Goal: Information Seeking & Learning: Check status

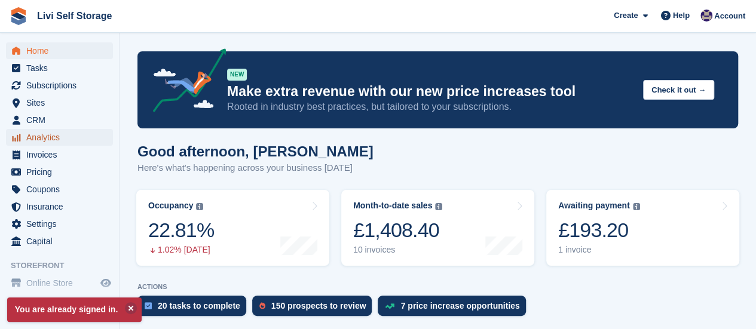
click at [42, 140] on span "Analytics" at bounding box center [62, 137] width 72 height 17
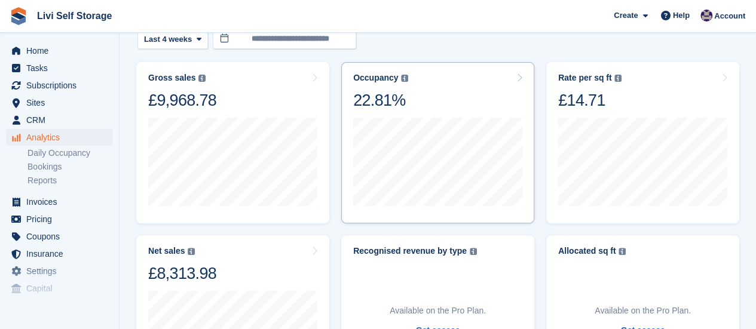
scroll to position [120, 0]
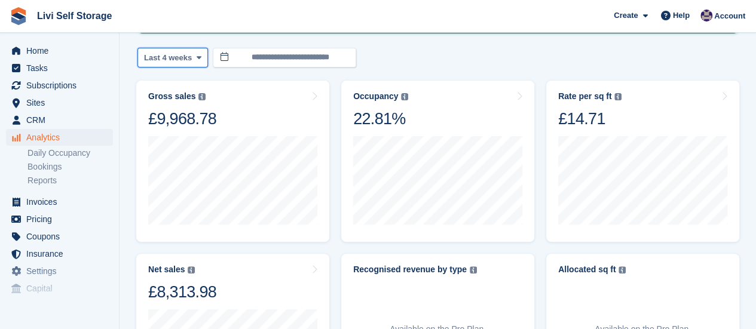
click at [196, 57] on icon at bounding box center [198, 58] width 5 height 8
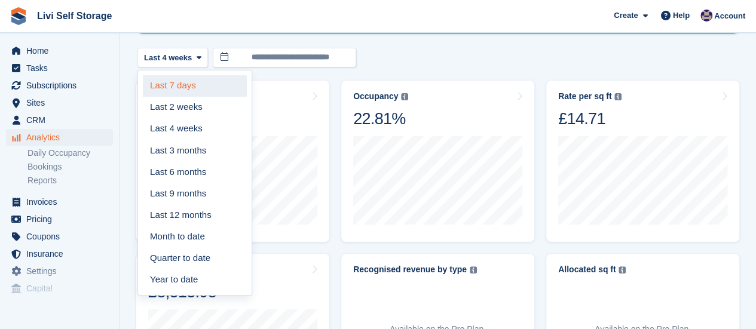
click at [181, 84] on link "Last 7 days" at bounding box center [195, 86] width 104 height 22
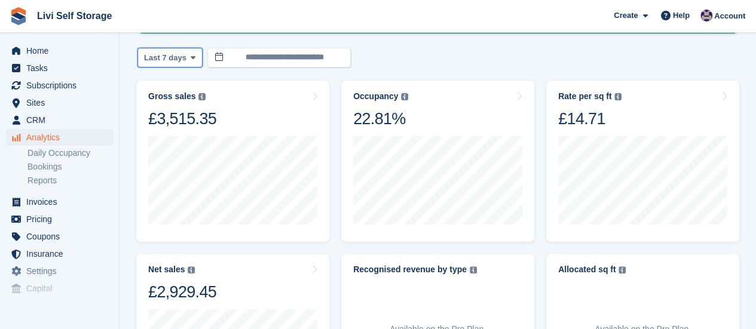
click at [191, 57] on icon at bounding box center [193, 58] width 5 height 8
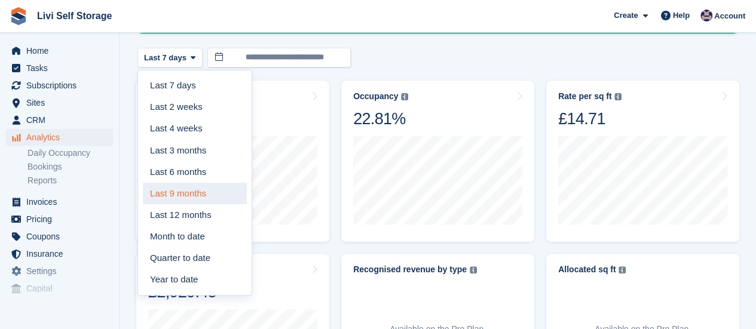
click at [190, 191] on link "Last 9 months" at bounding box center [195, 194] width 104 height 22
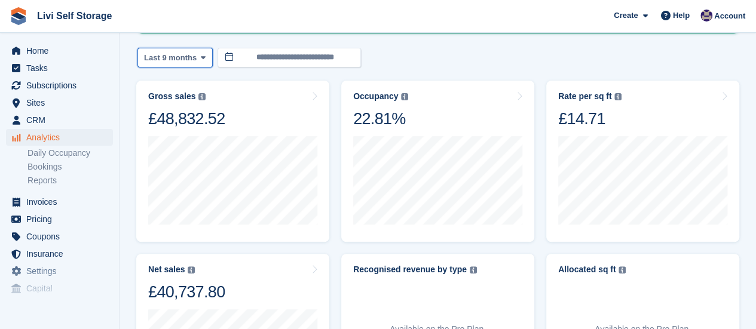
click at [201, 58] on icon at bounding box center [203, 58] width 5 height 8
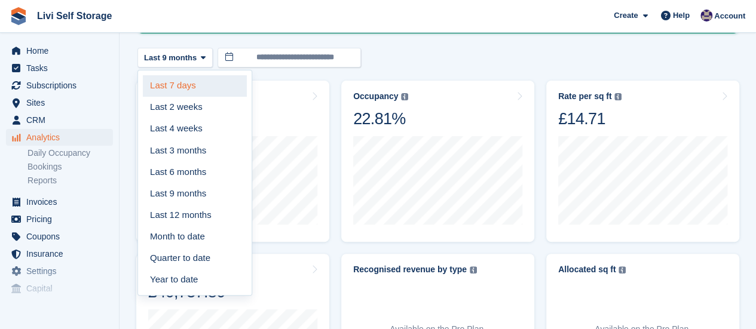
click at [197, 87] on link "Last 7 days" at bounding box center [195, 86] width 104 height 22
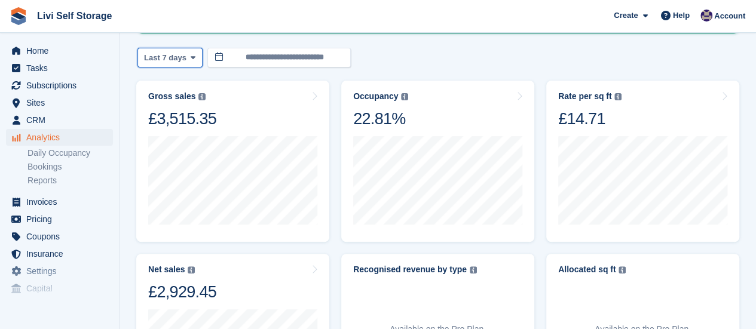
click at [192, 56] on button "Last 7 days" at bounding box center [169, 58] width 65 height 20
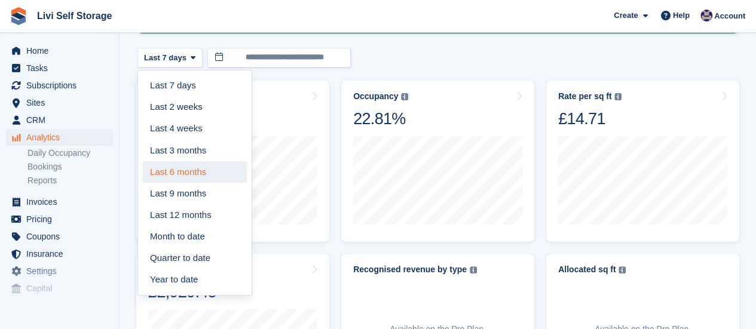
click at [187, 172] on link "Last 6 months" at bounding box center [195, 172] width 104 height 22
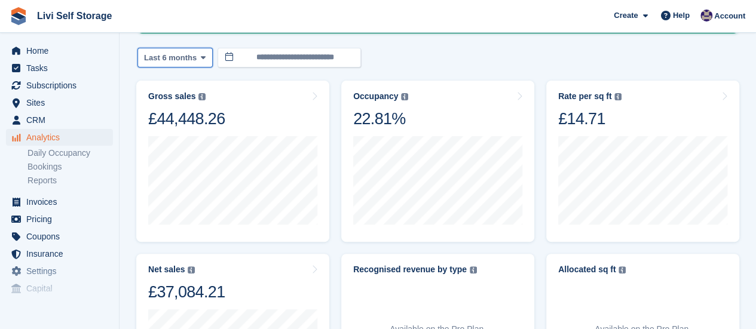
click at [201, 60] on icon at bounding box center [203, 58] width 5 height 8
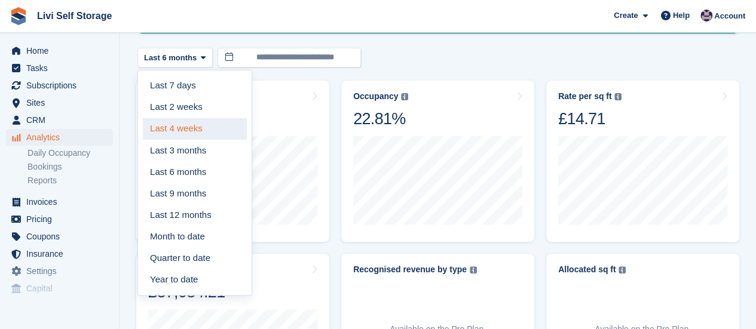
click at [188, 125] on link "Last 4 weeks" at bounding box center [195, 129] width 104 height 22
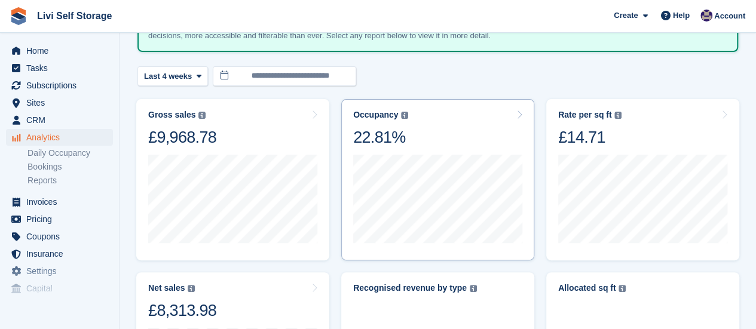
scroll to position [120, 0]
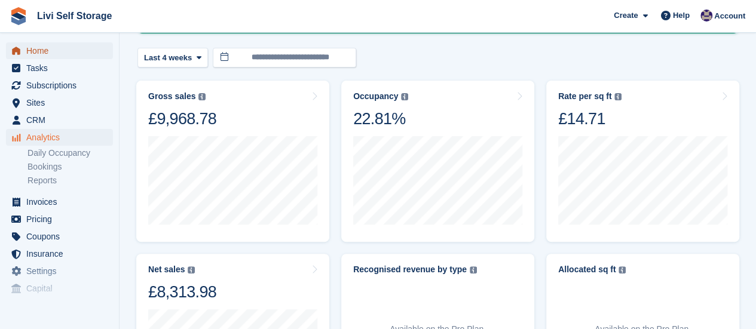
click at [35, 53] on span "Home" at bounding box center [62, 50] width 72 height 17
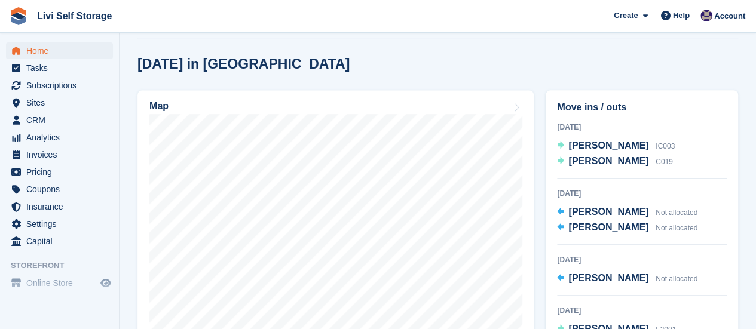
scroll to position [359, 0]
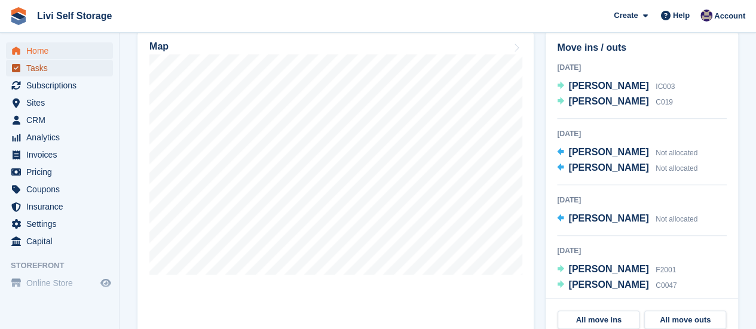
click at [35, 68] on span "Tasks" at bounding box center [62, 68] width 72 height 17
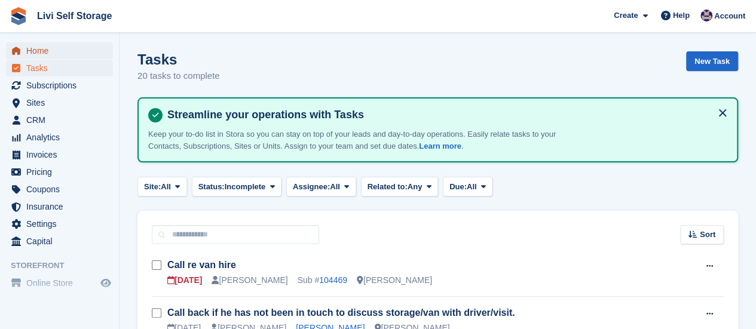
click at [35, 53] on span "Home" at bounding box center [62, 50] width 72 height 17
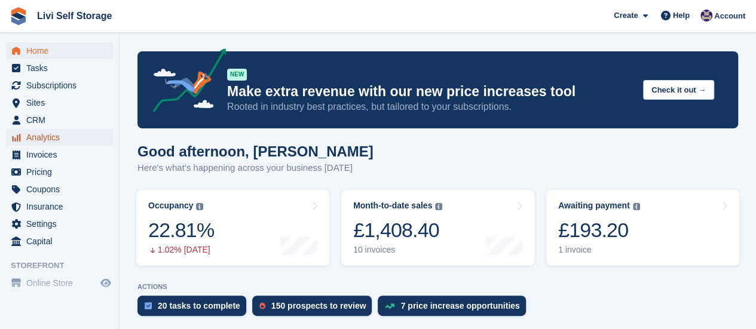
click at [32, 135] on span "Analytics" at bounding box center [62, 137] width 72 height 17
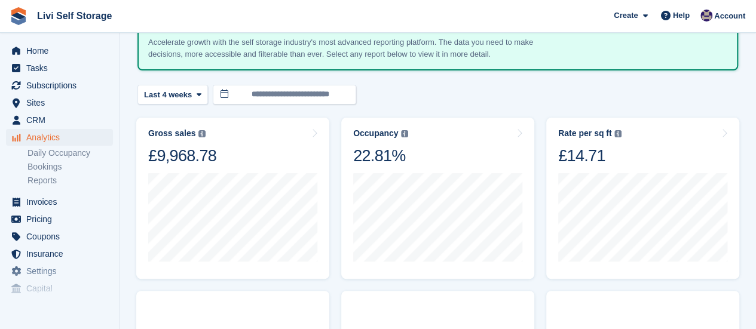
scroll to position [120, 0]
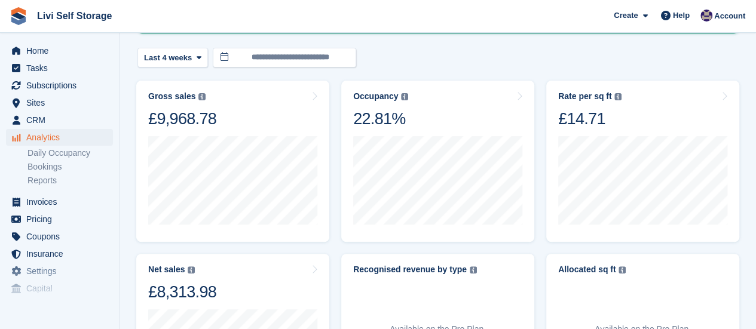
click at [544, 66] on div "**********" at bounding box center [437, 58] width 601 height 20
click at [189, 57] on button "Last 4 weeks" at bounding box center [172, 58] width 71 height 20
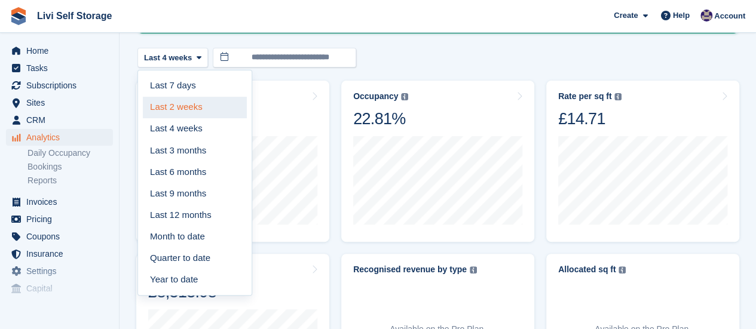
click at [171, 106] on link "Last 2 weeks" at bounding box center [195, 108] width 104 height 22
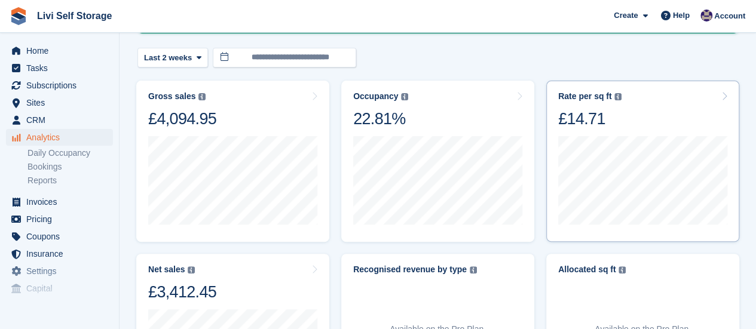
click at [615, 95] on img at bounding box center [618, 96] width 7 height 7
click at [619, 96] on img at bounding box center [618, 96] width 7 height 7
click at [604, 96] on div "Rate per sq ft" at bounding box center [584, 96] width 53 height 10
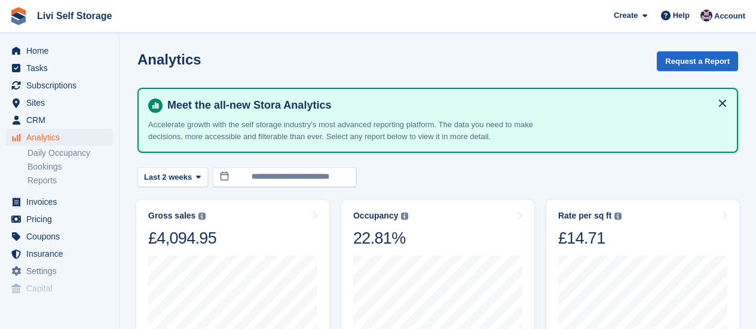
scroll to position [120, 0]
